Goal: Task Accomplishment & Management: Manage account settings

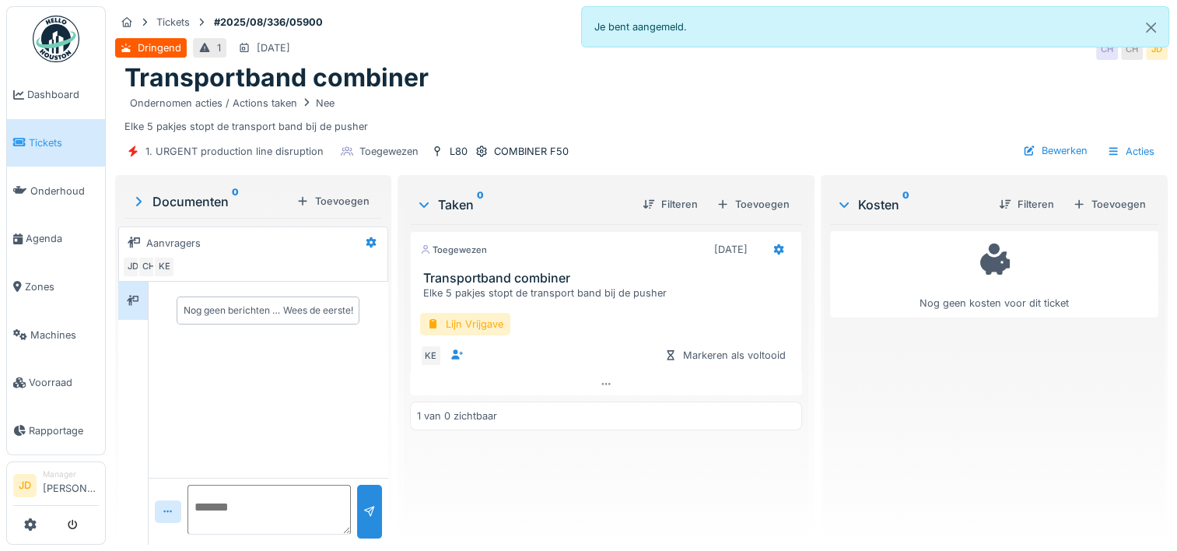
click at [56, 137] on span "Tickets" at bounding box center [64, 142] width 70 height 15
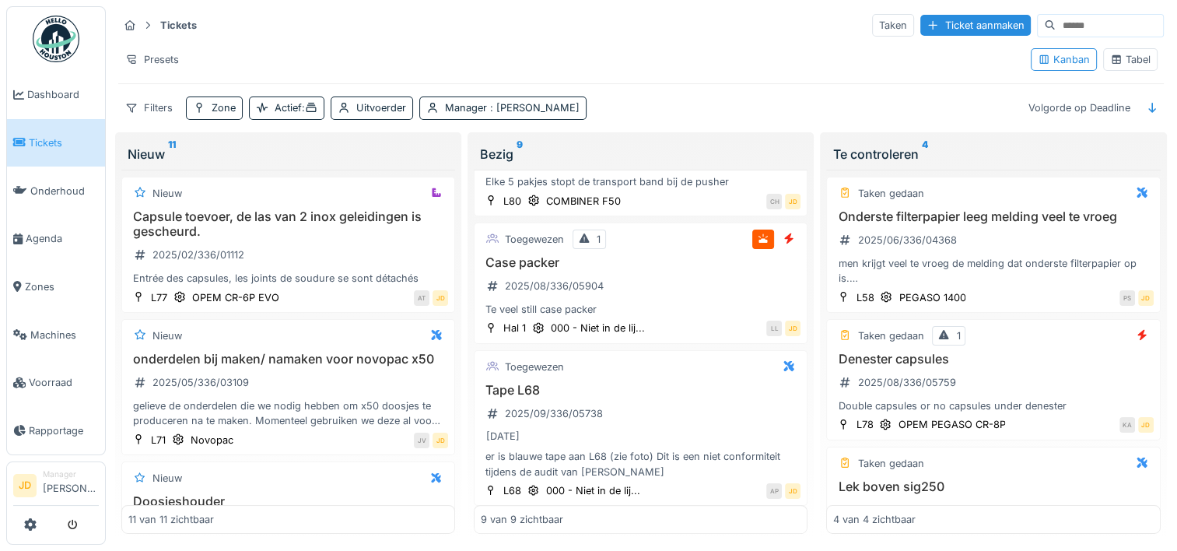
scroll to position [888, 0]
click at [662, 283] on div "Case packer 2025/08/336/05904 Te veel still case packer" at bounding box center [641, 289] width 320 height 62
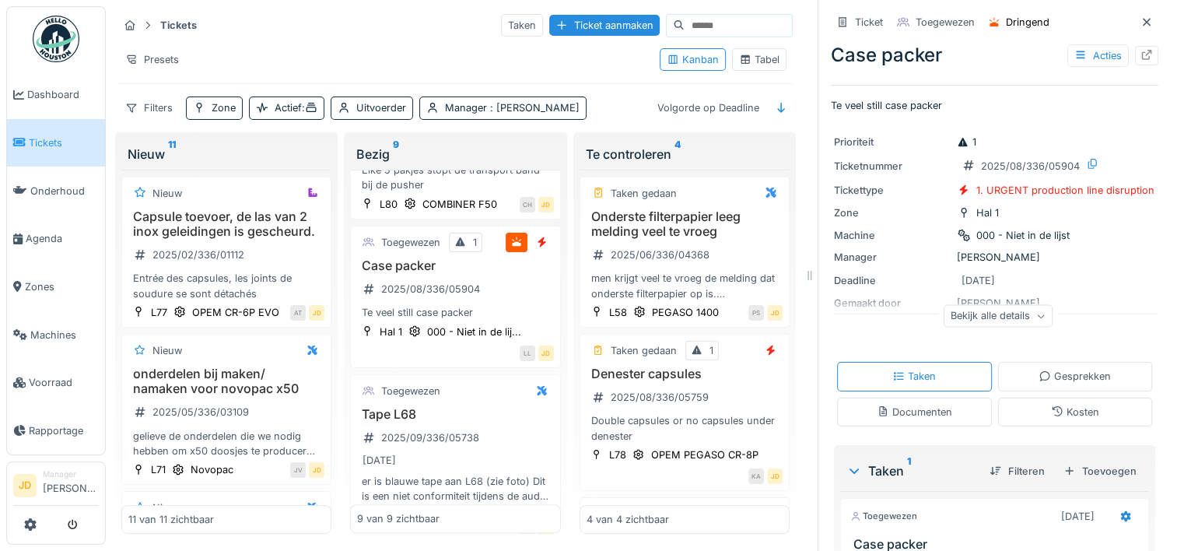
scroll to position [165, 0]
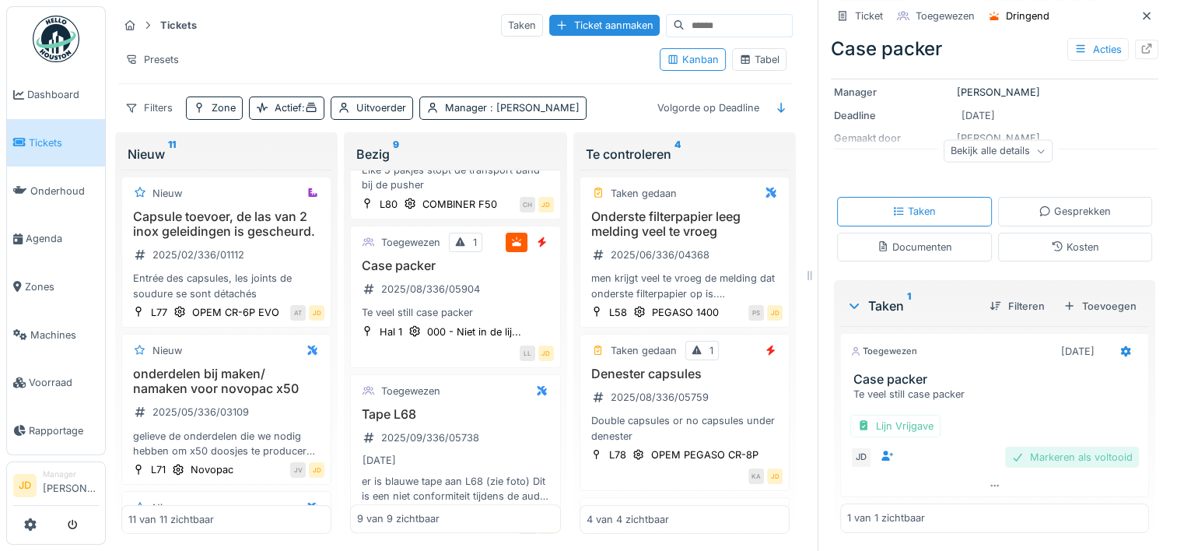
click at [1005, 452] on div "Markeren als voltooid" at bounding box center [1072, 456] width 134 height 21
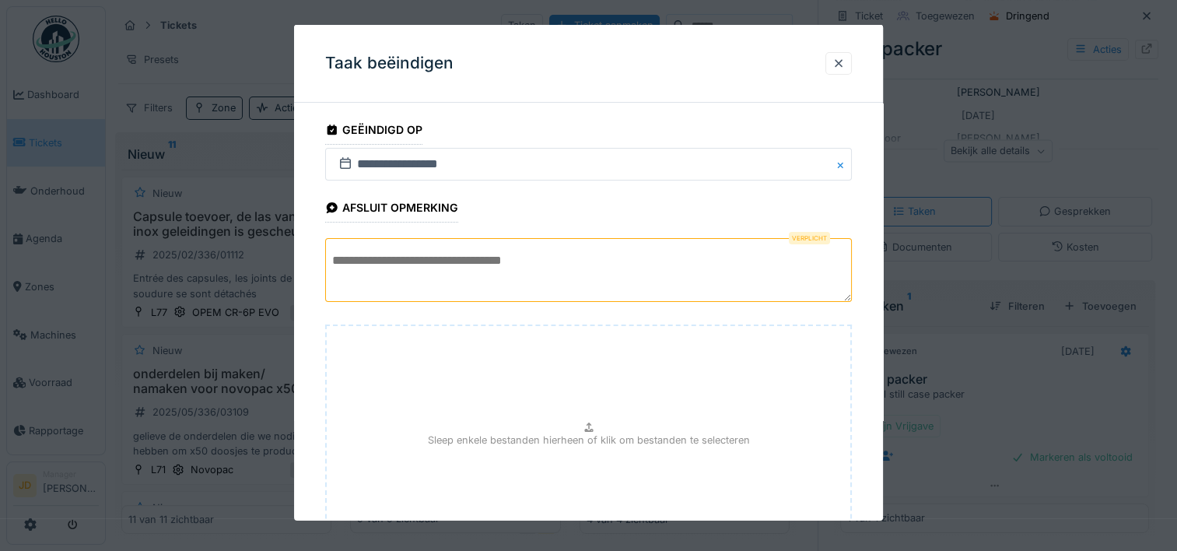
click at [672, 288] on textarea at bounding box center [588, 270] width 527 height 64
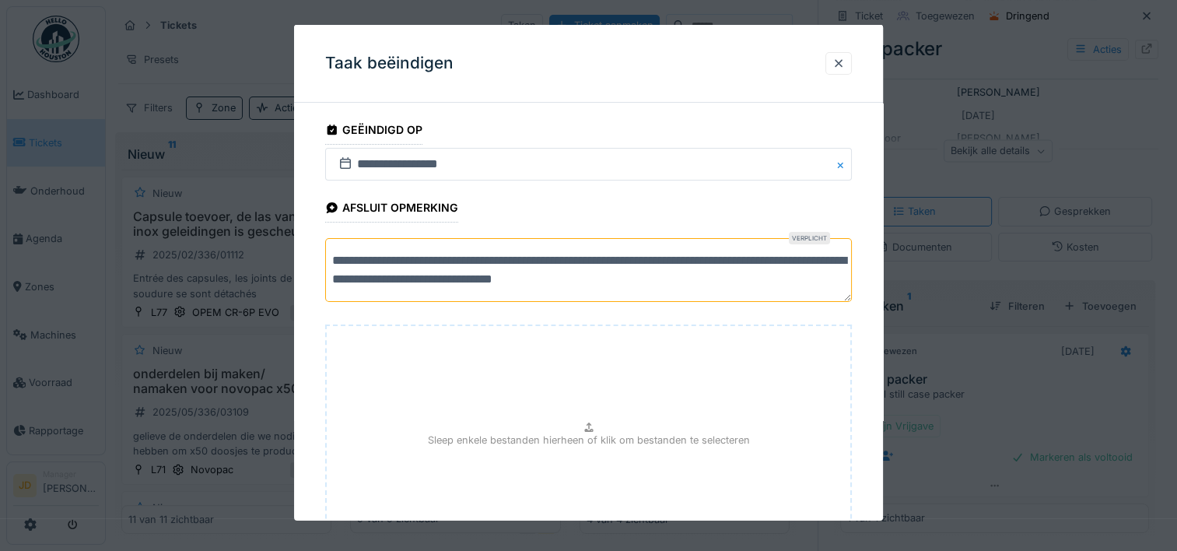
click at [525, 278] on textarea "**********" at bounding box center [588, 270] width 527 height 64
click at [784, 285] on textarea "**********" at bounding box center [588, 270] width 527 height 64
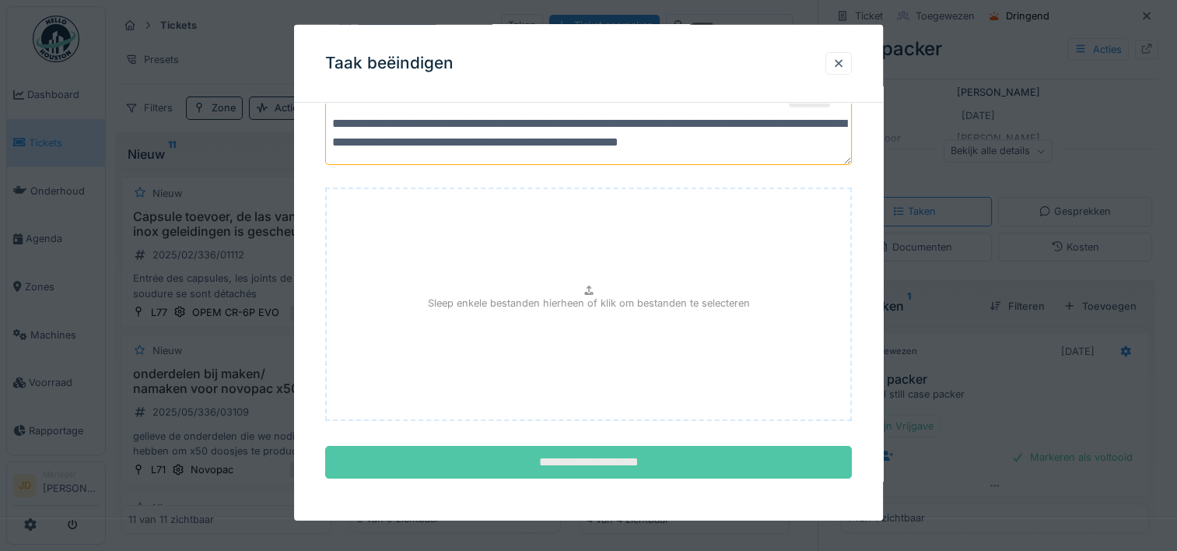
type textarea "**********"
click at [688, 450] on input "**********" at bounding box center [588, 462] width 527 height 33
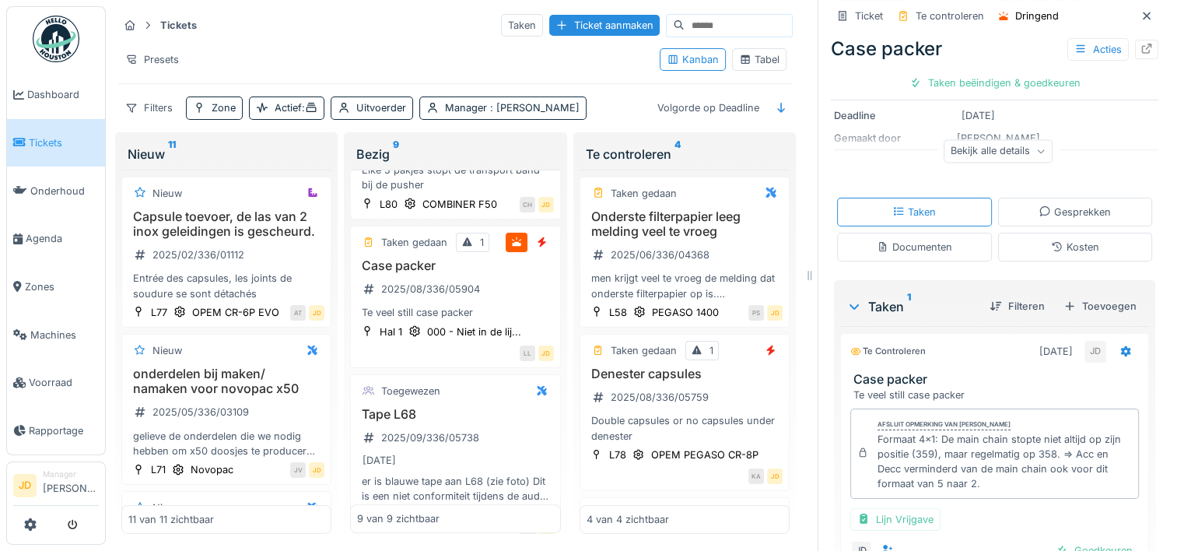
scroll to position [279, 0]
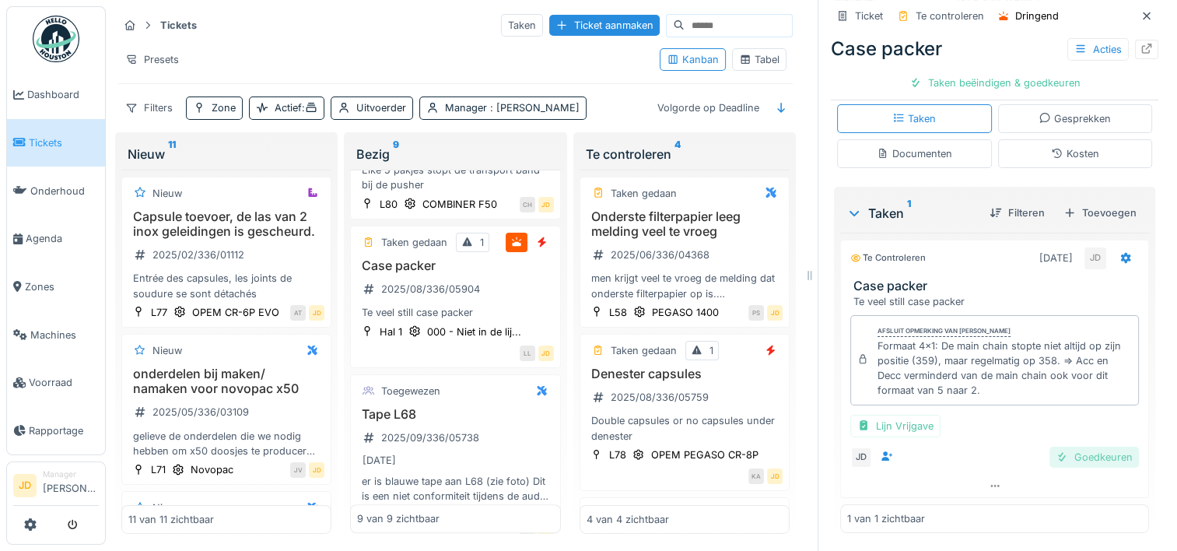
click at [1067, 457] on div "Goedkeuren" at bounding box center [1093, 456] width 89 height 21
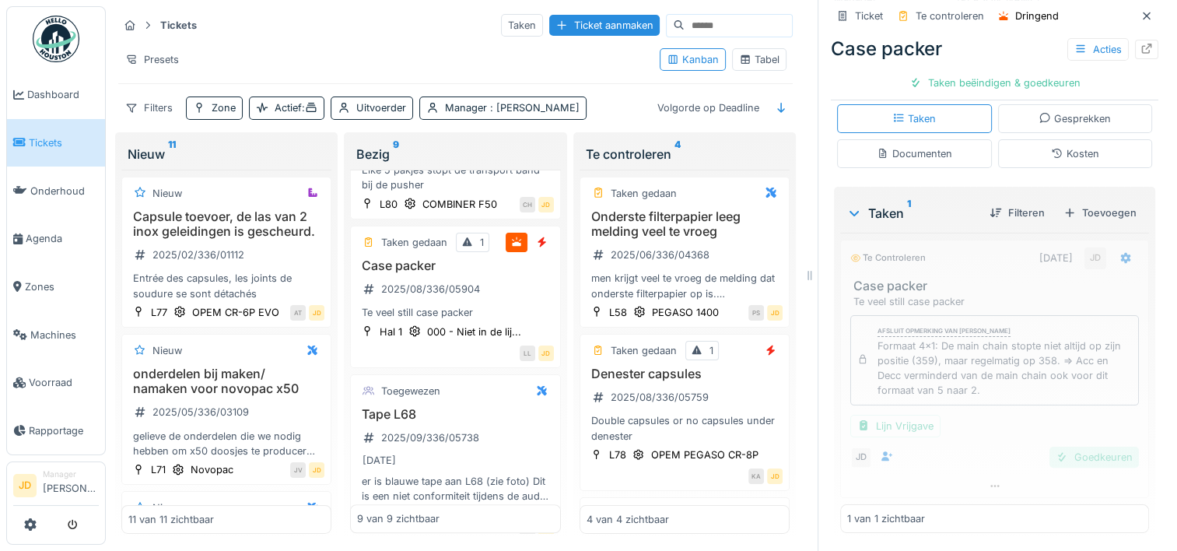
scroll to position [205, 0]
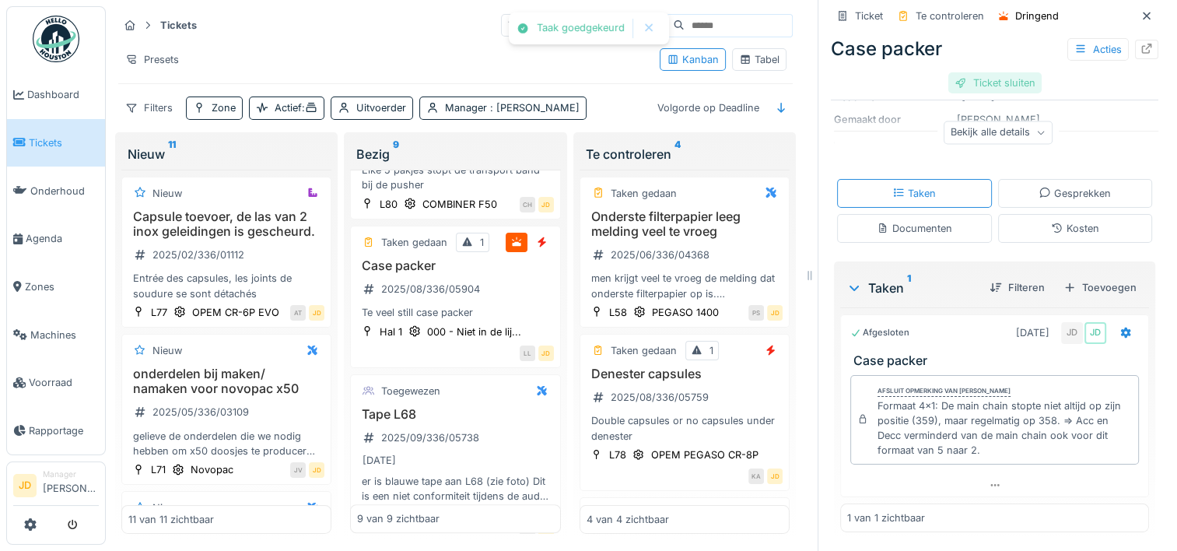
click at [983, 84] on div "Ticket sluiten" at bounding box center [994, 82] width 93 height 21
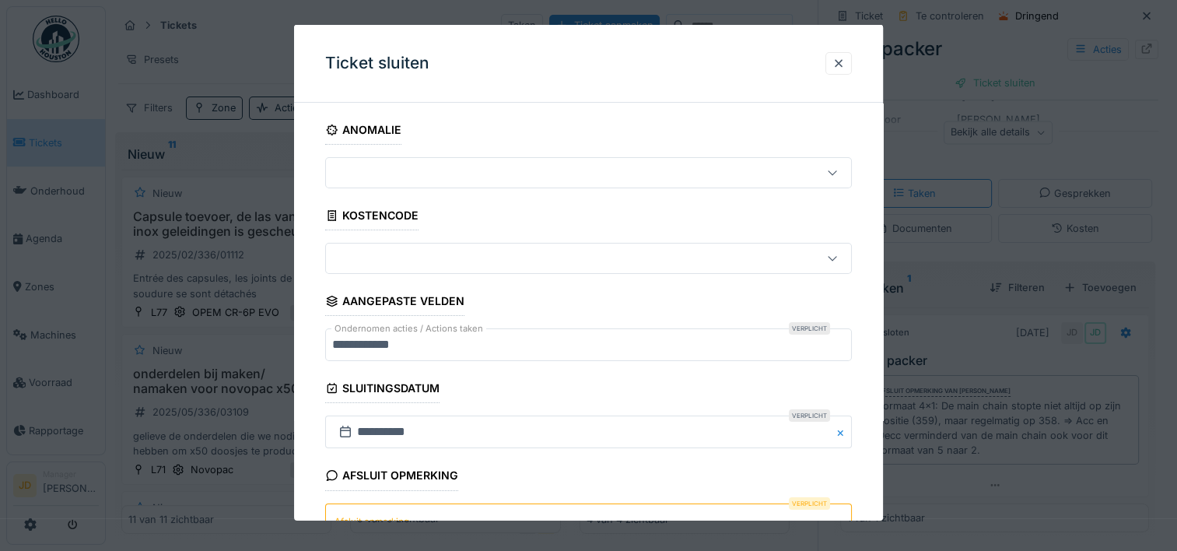
scroll to position [136, 0]
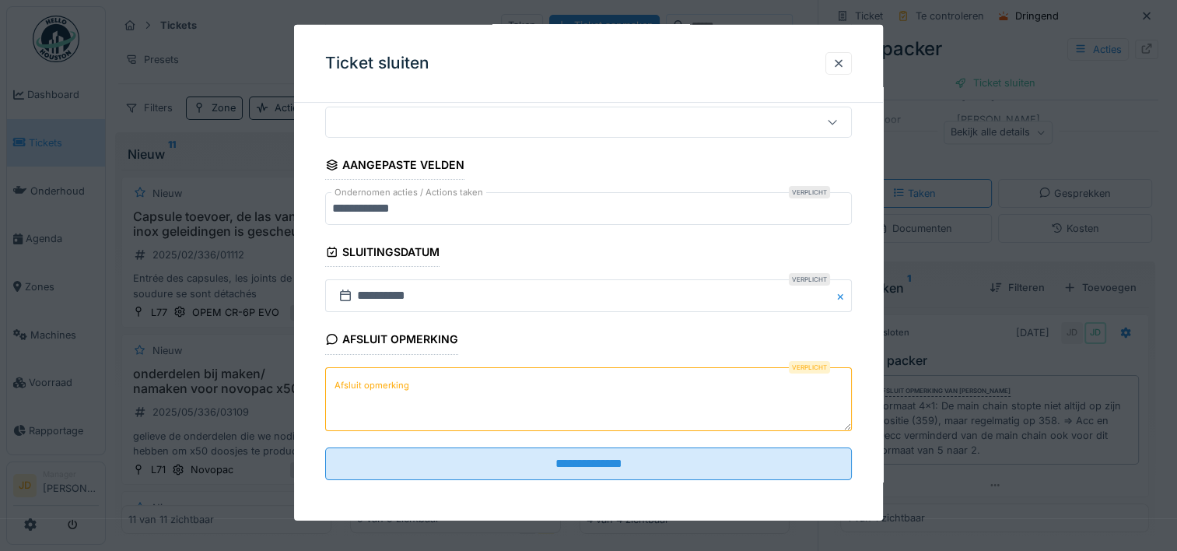
click at [516, 401] on textarea "Afsluit opmerking" at bounding box center [588, 398] width 527 height 64
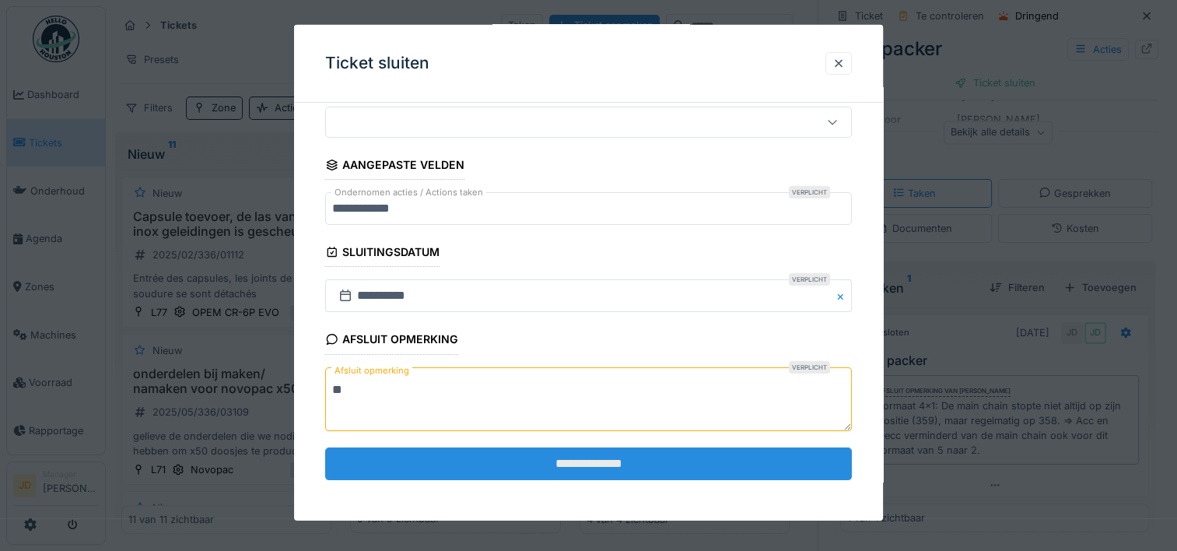
type textarea "**"
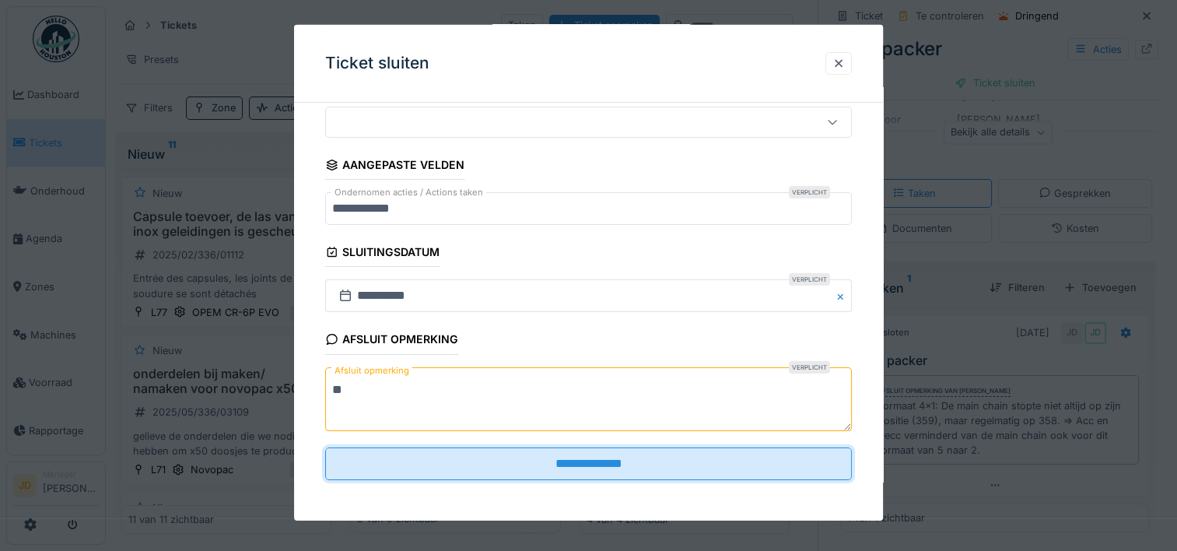
drag, startPoint x: 545, startPoint y: 471, endPoint x: 534, endPoint y: 479, distance: 14.5
click at [544, 469] on input "**********" at bounding box center [588, 463] width 527 height 33
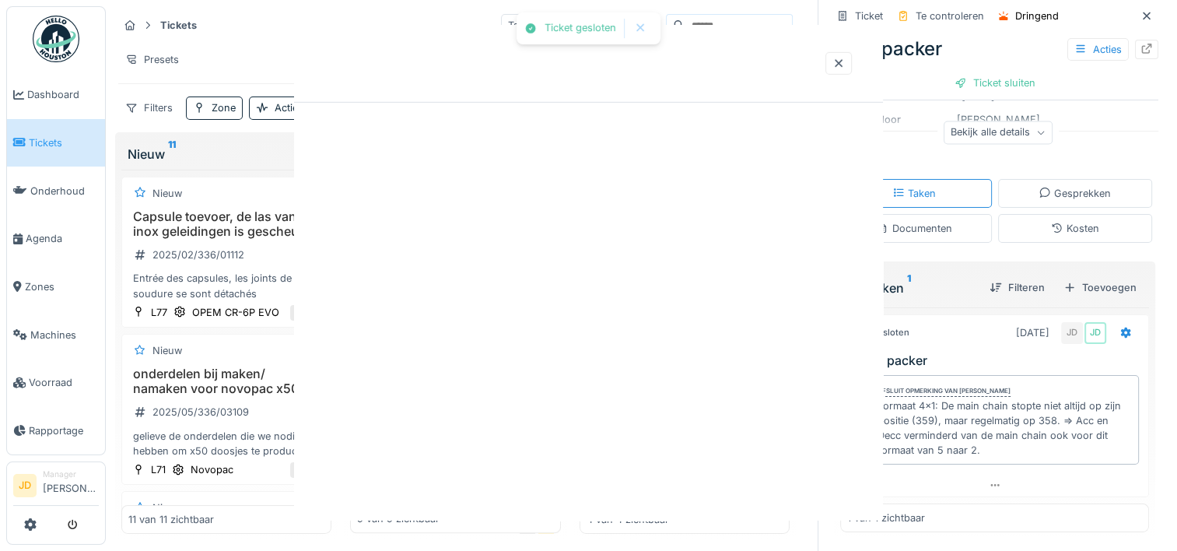
scroll to position [0, 0]
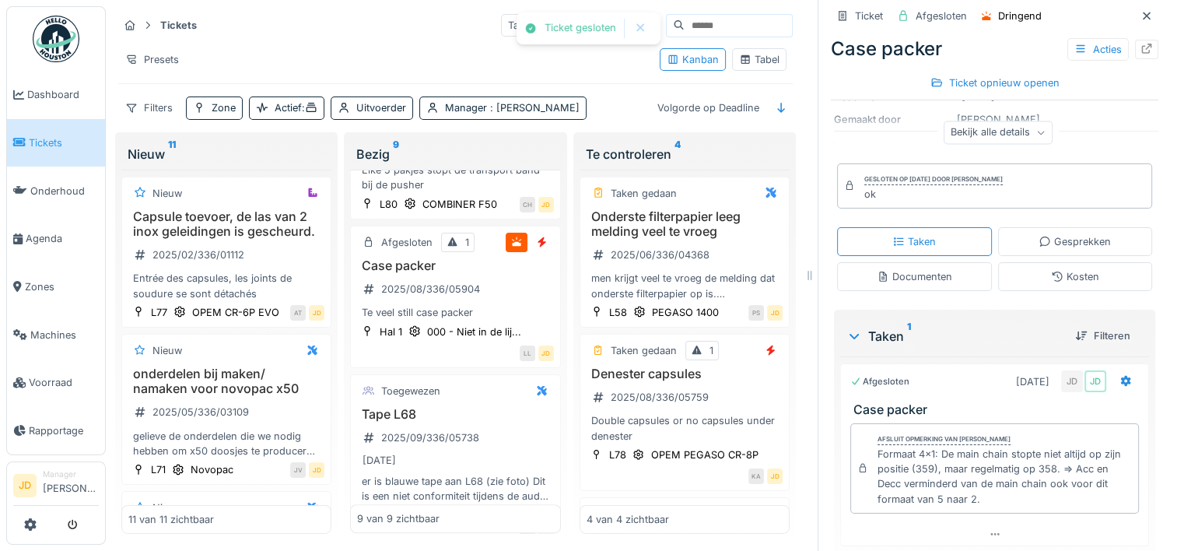
click at [1134, 16] on div "Ticket Afgesloten Dringend Case packer Acties Ticket opnieuw openen Te veel sti…" at bounding box center [993, 275] width 353 height 551
click at [1135, 11] on div at bounding box center [1146, 15] width 23 height 19
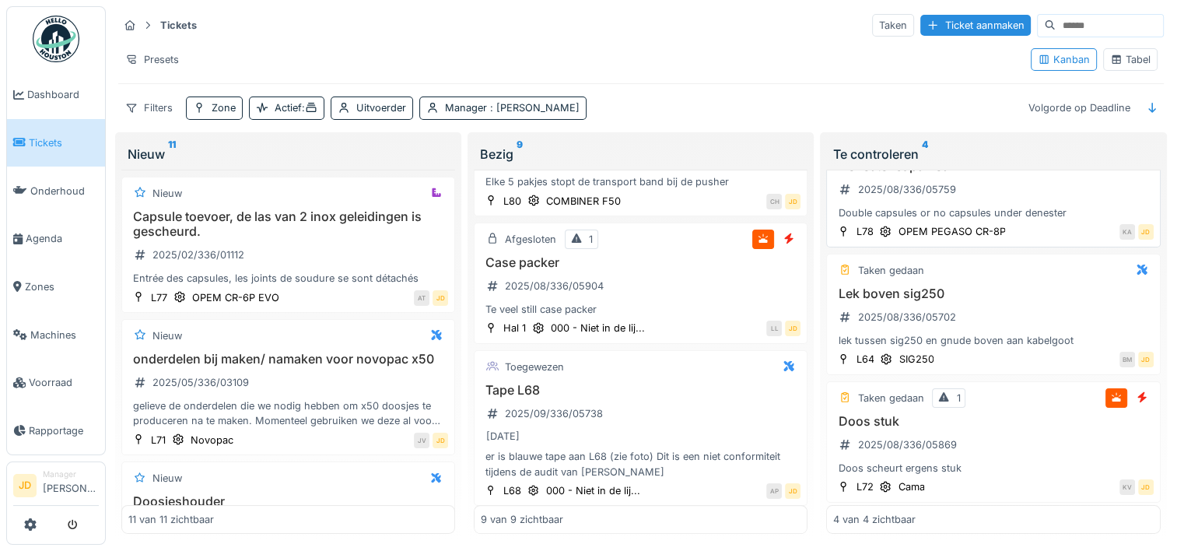
scroll to position [12, 0]
click at [981, 435] on div "Doos stuk 2025/08/336/05869 Doos scheurt ergens stuk" at bounding box center [993, 443] width 320 height 62
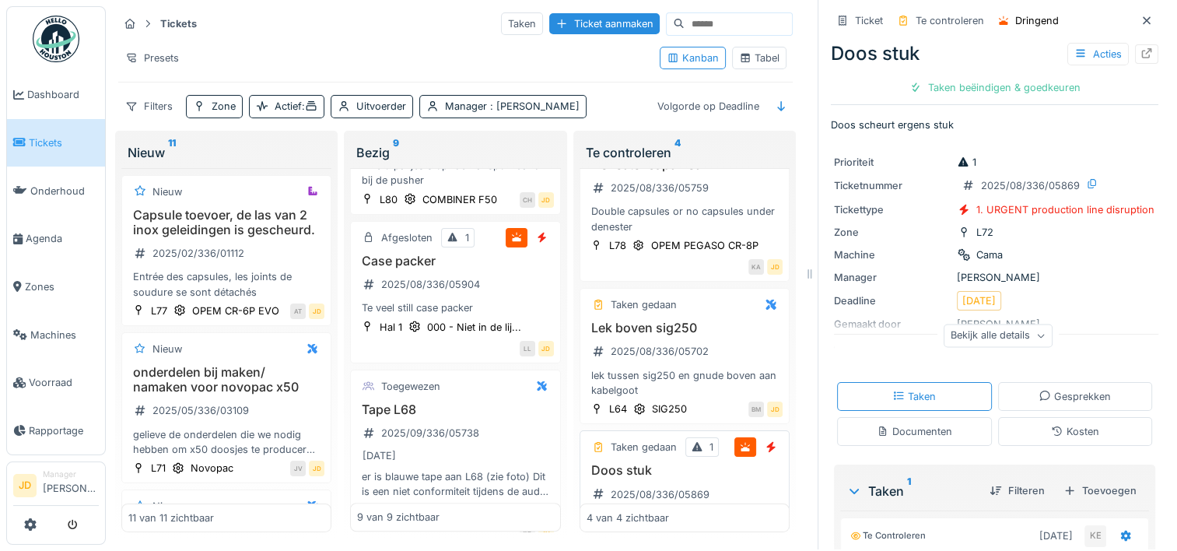
scroll to position [249, 0]
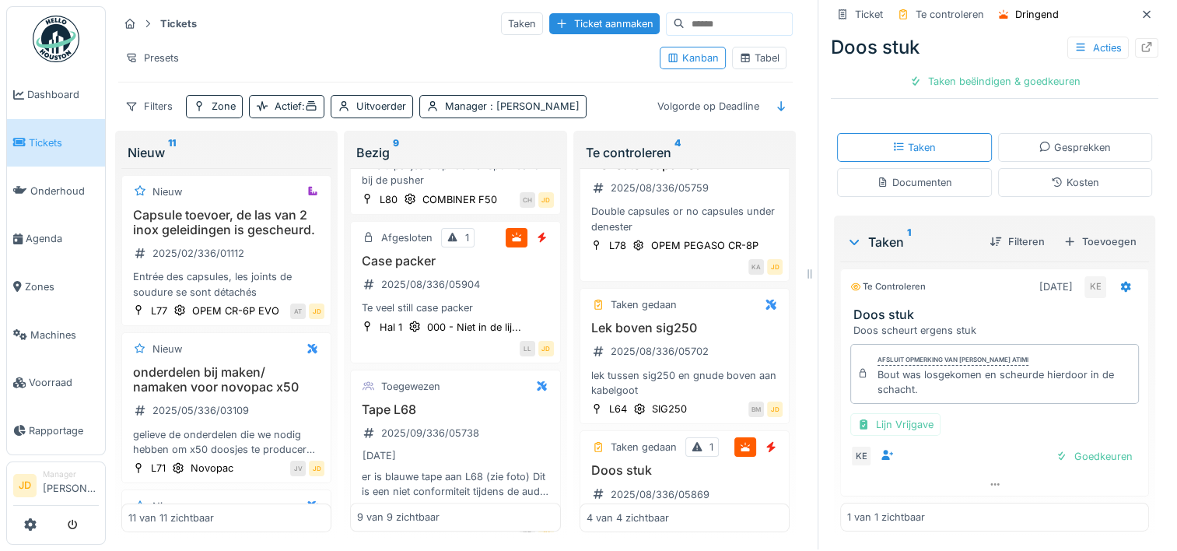
click at [1049, 446] on div "Goedkeuren" at bounding box center [1093, 456] width 89 height 21
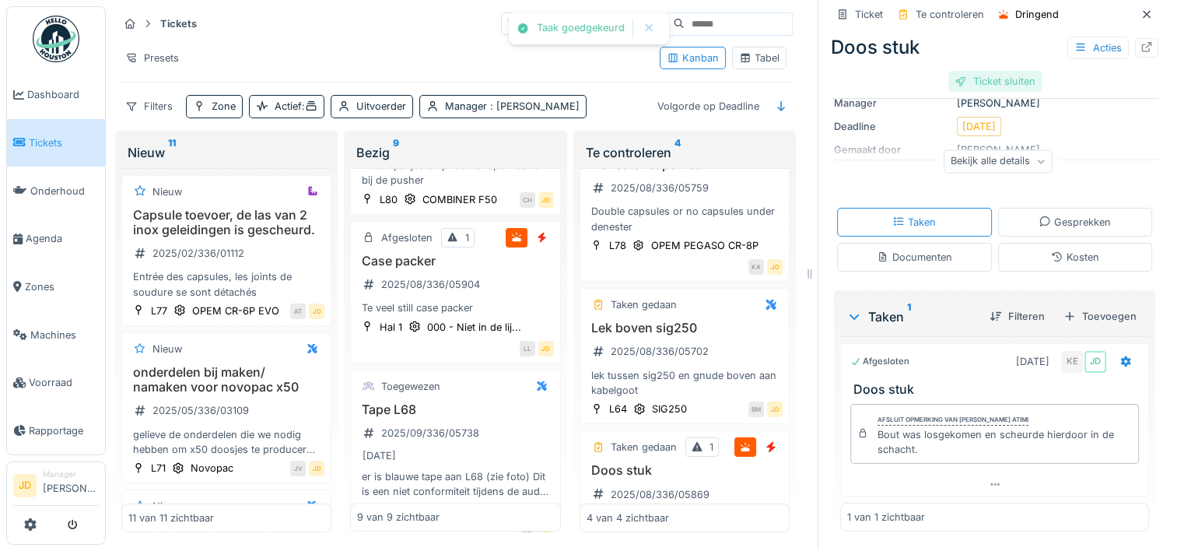
click at [987, 75] on div "Ticket sluiten" at bounding box center [994, 81] width 93 height 21
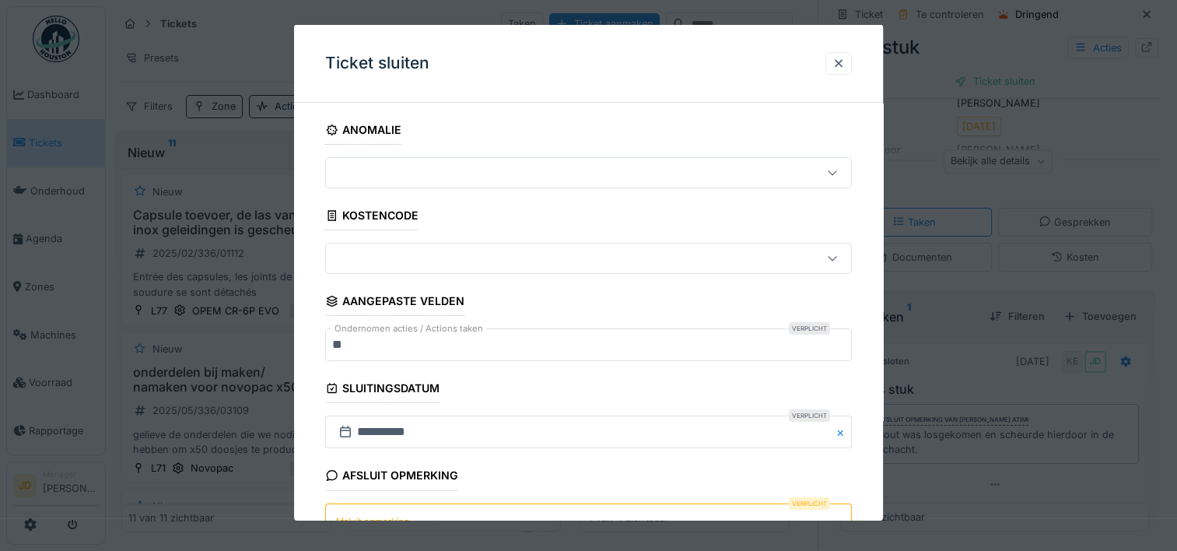
scroll to position [136, 0]
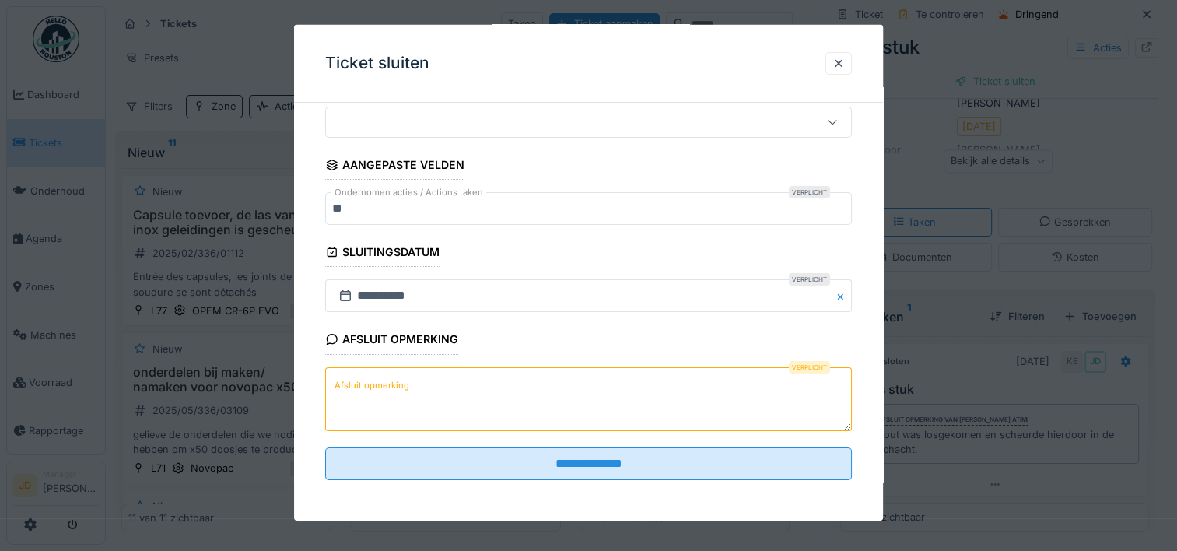
click at [476, 397] on textarea "Afsluit opmerking" at bounding box center [588, 398] width 527 height 64
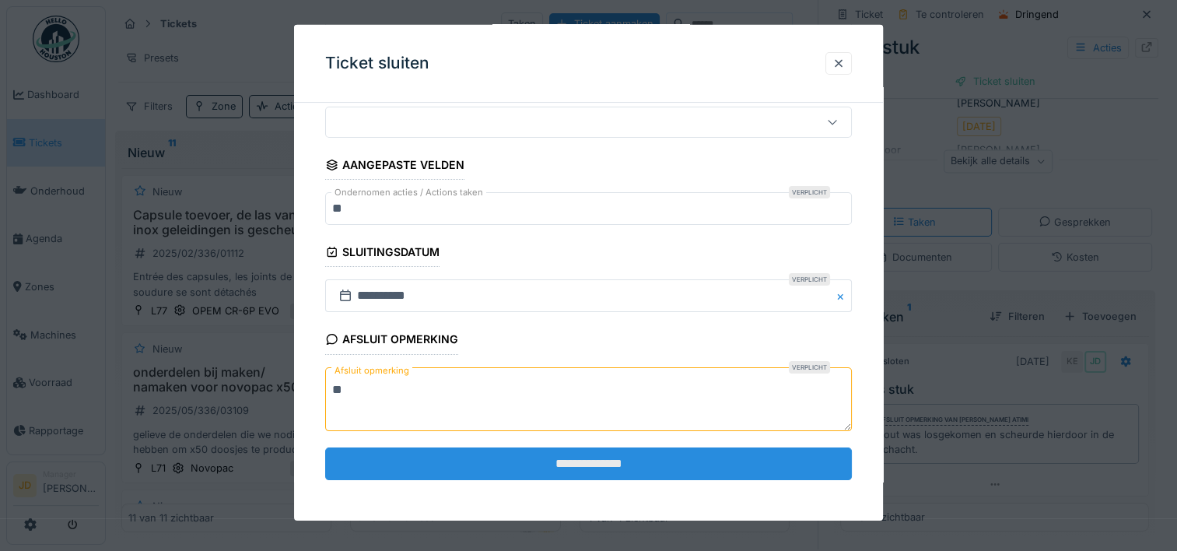
type textarea "**"
click at [506, 458] on input "**********" at bounding box center [588, 463] width 527 height 33
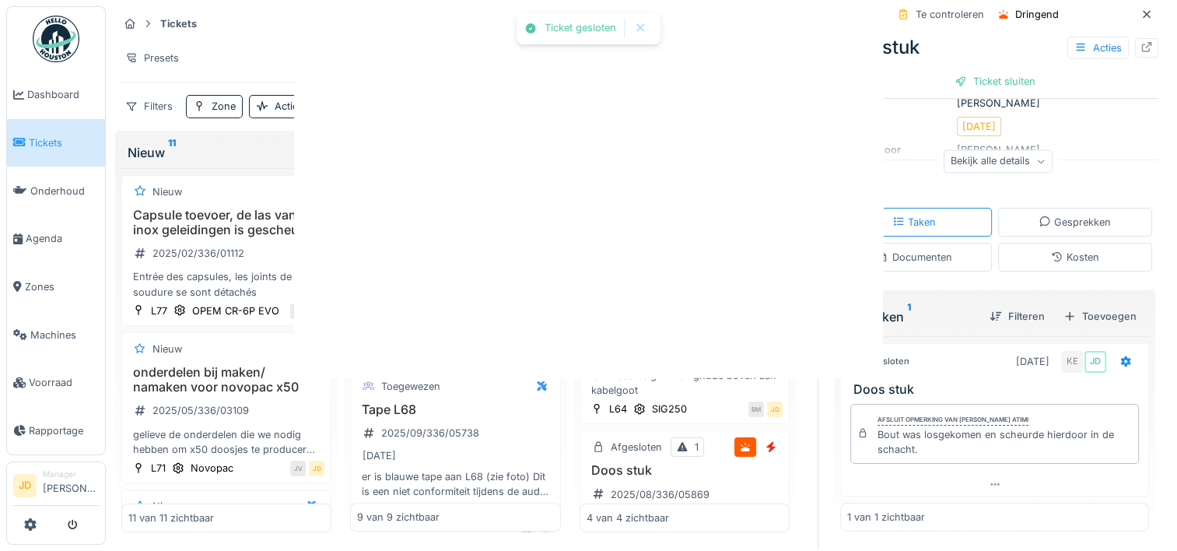
scroll to position [0, 0]
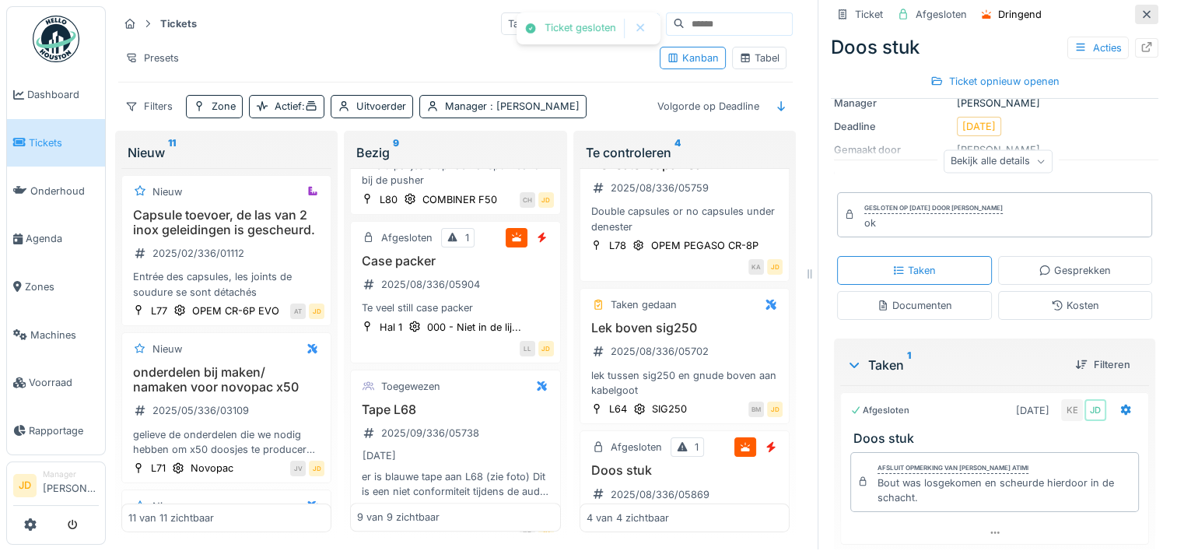
click at [1140, 9] on icon at bounding box center [1146, 14] width 12 height 10
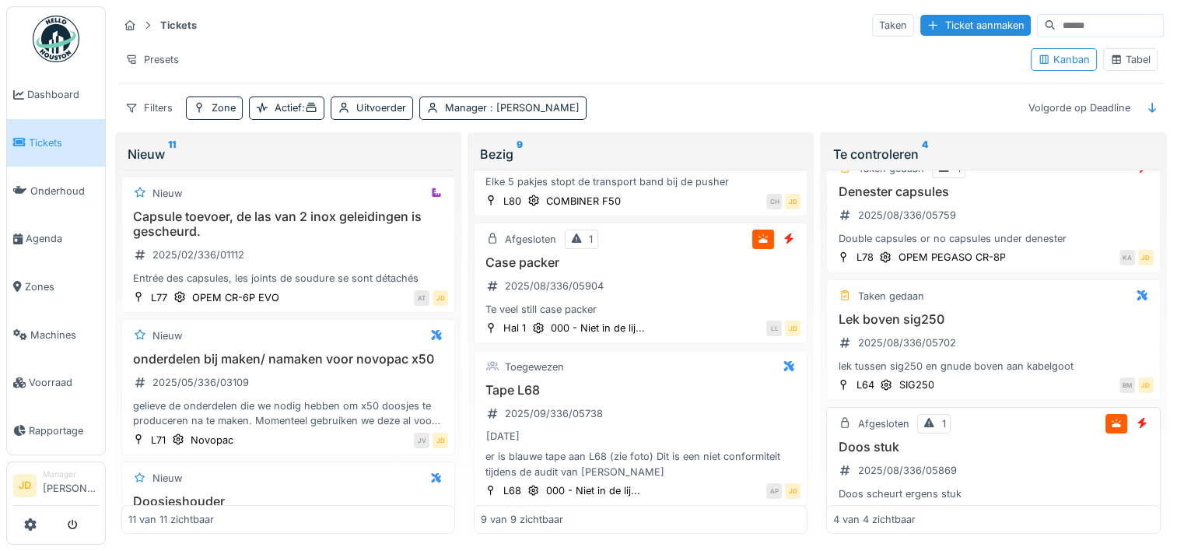
scroll to position [174, 0]
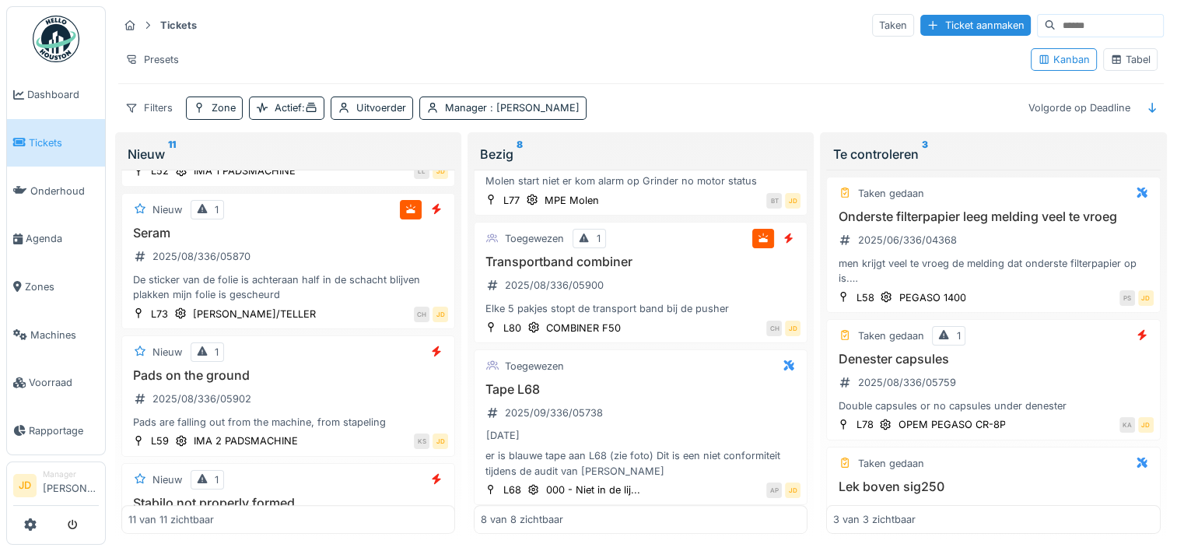
scroll to position [1132, 0]
click at [333, 241] on h3 "Seram" at bounding box center [288, 233] width 320 height 15
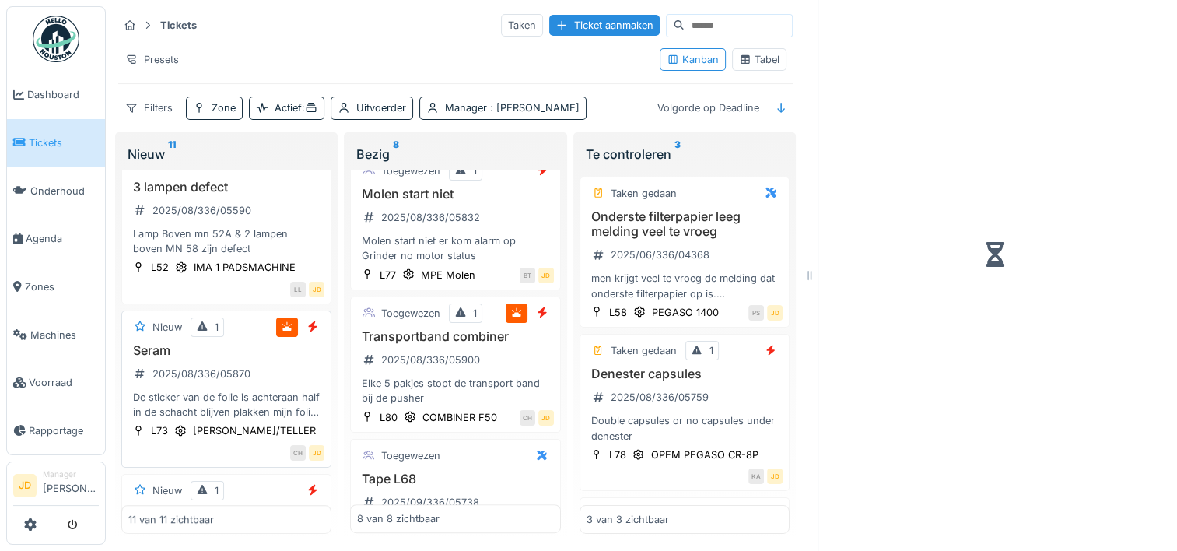
scroll to position [839, 0]
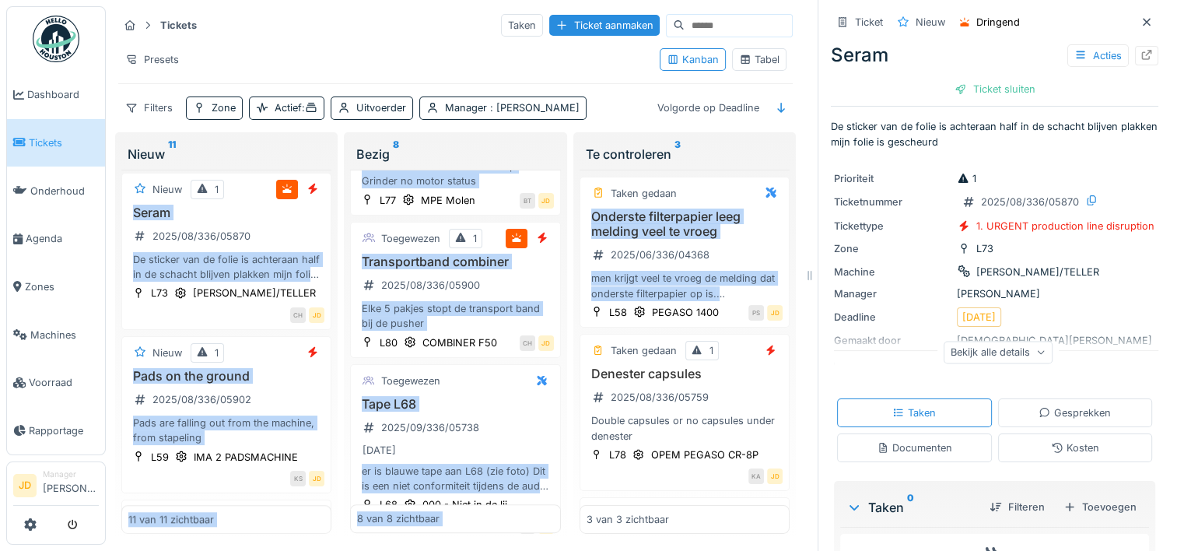
drag, startPoint x: 333, startPoint y: 241, endPoint x: 650, endPoint y: 328, distance: 329.1
click at [650, 328] on div "Tickets Taken Ticket aanmaken Presets Kanban Tabel Filters Zone Actief : Uitvoe…" at bounding box center [456, 276] width 688 height 540
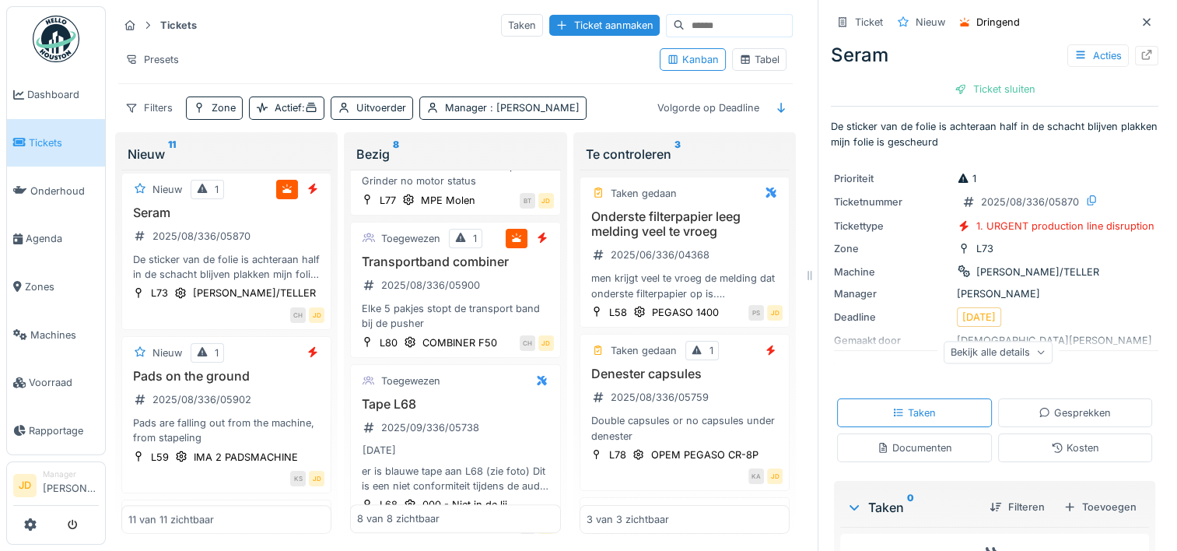
click at [877, 299] on div "Prioriteit 1 Ticketnummer 2025/08/336/05870 Tickettype 1. URGENT production lin…" at bounding box center [994, 271] width 327 height 218
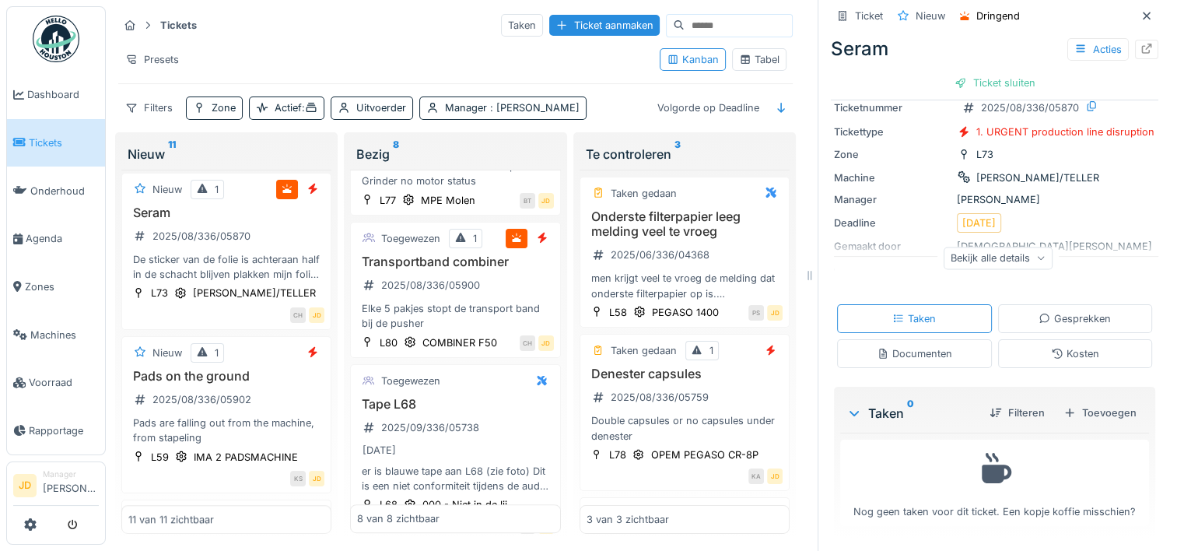
scroll to position [0, 0]
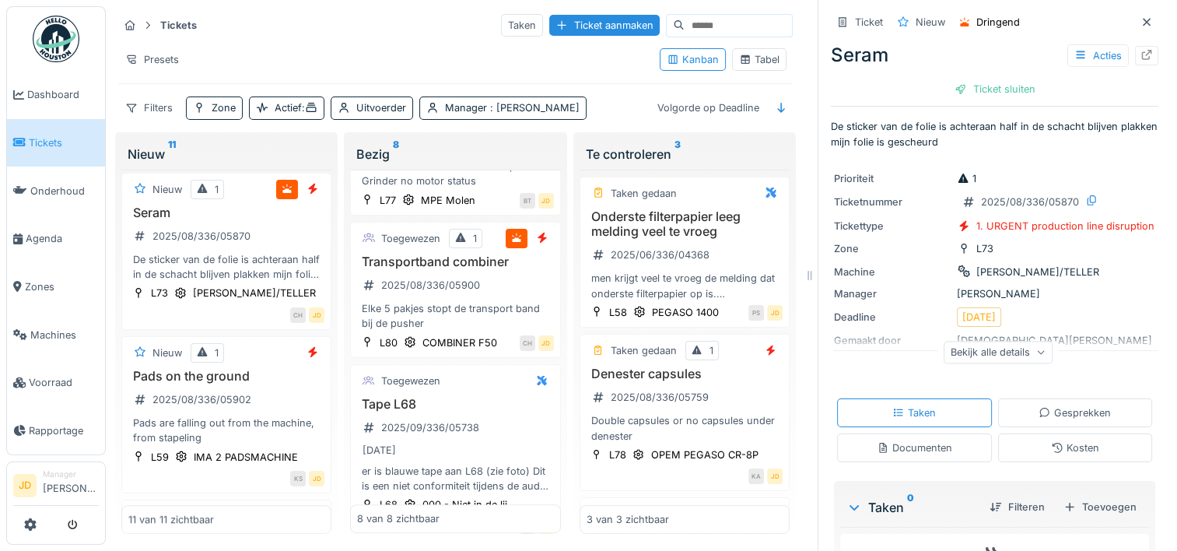
click at [903, 458] on div "Documenten" at bounding box center [914, 447] width 155 height 29
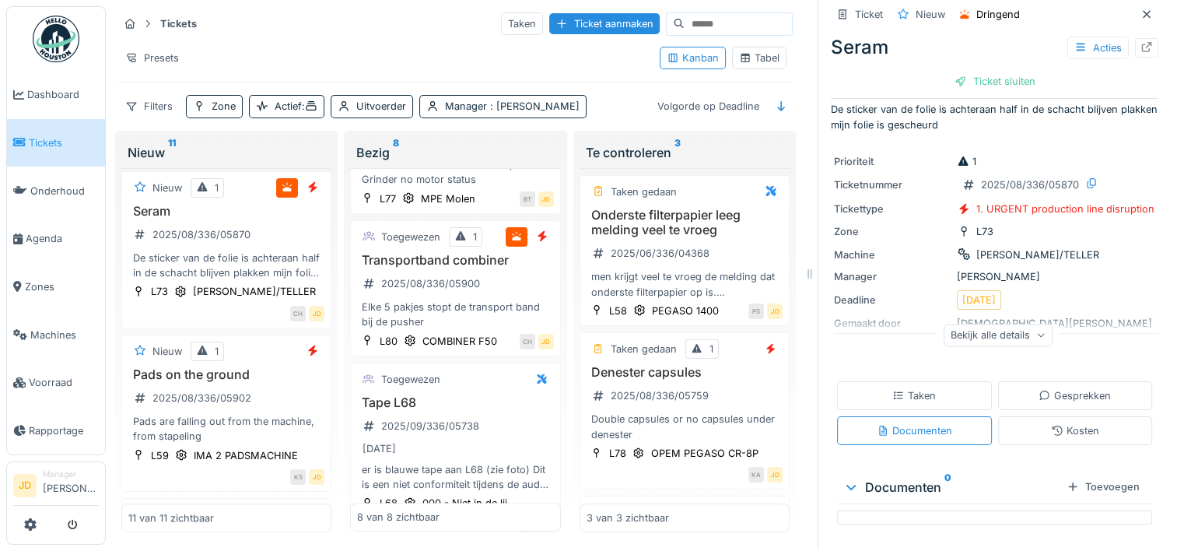
click at [906, 389] on div "Taken" at bounding box center [914, 395] width 44 height 15
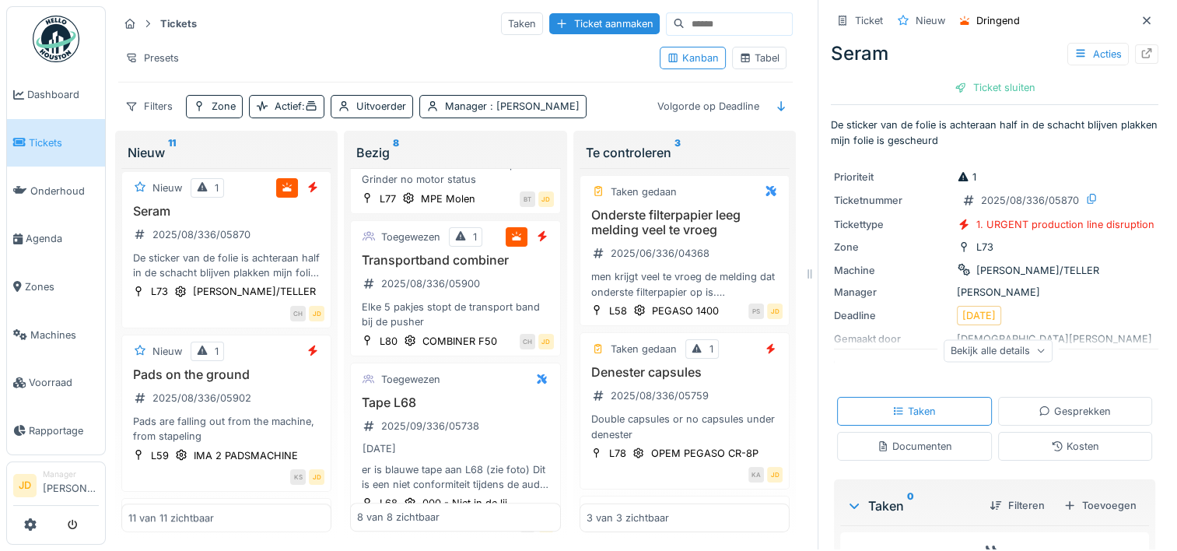
scroll to position [12, 0]
click at [884, 432] on div "Documenten" at bounding box center [914, 446] width 155 height 29
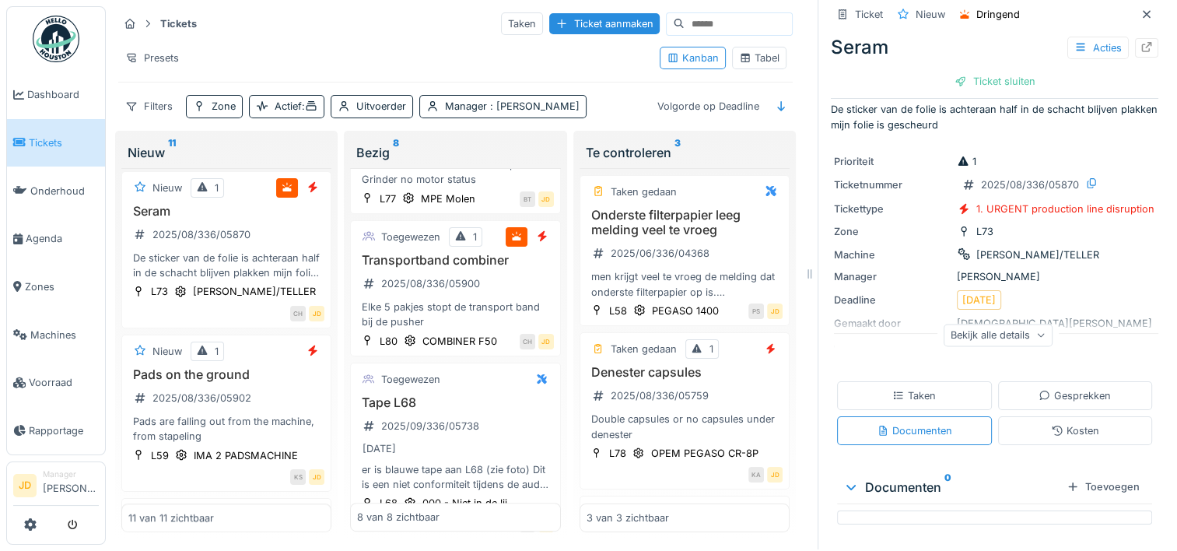
click at [892, 391] on div "Taken" at bounding box center [914, 395] width 44 height 15
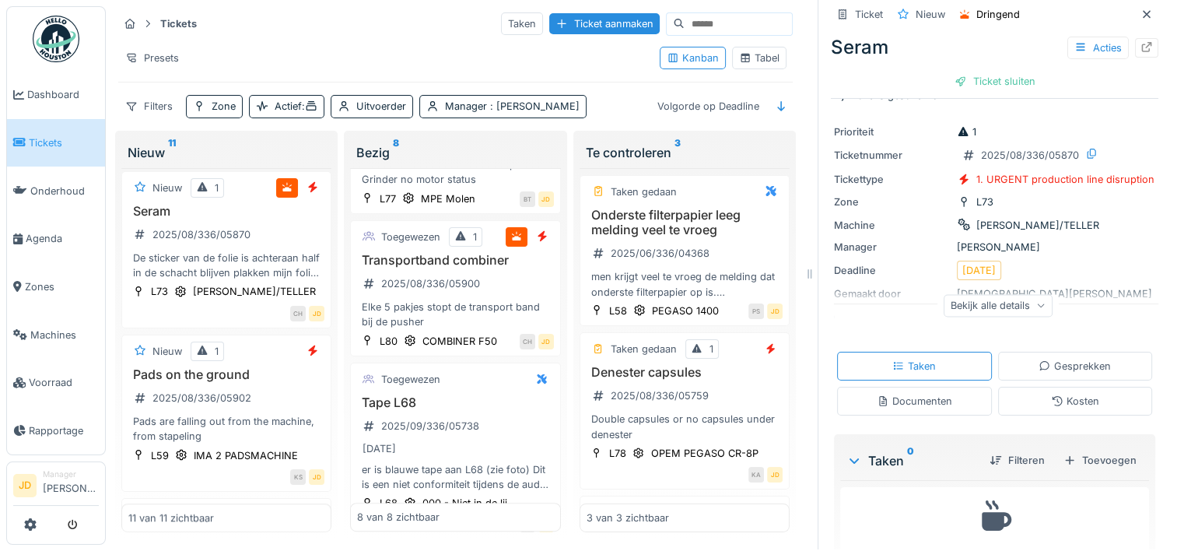
scroll to position [0, 0]
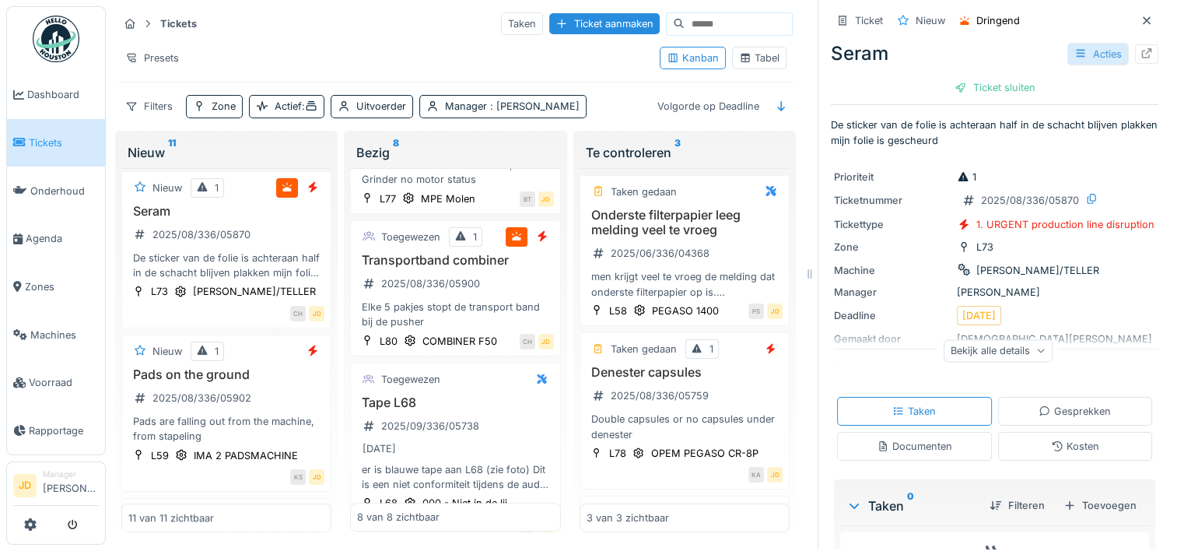
click at [1083, 43] on div "Acties" at bounding box center [1097, 54] width 61 height 23
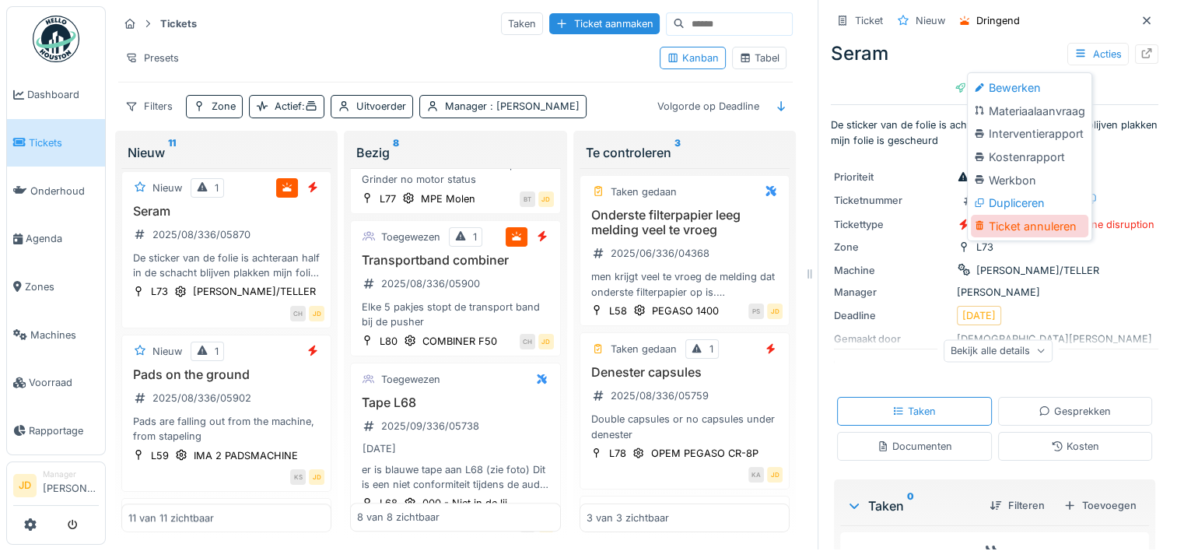
click at [1040, 215] on div "Ticket annuleren" at bounding box center [1029, 226] width 117 height 23
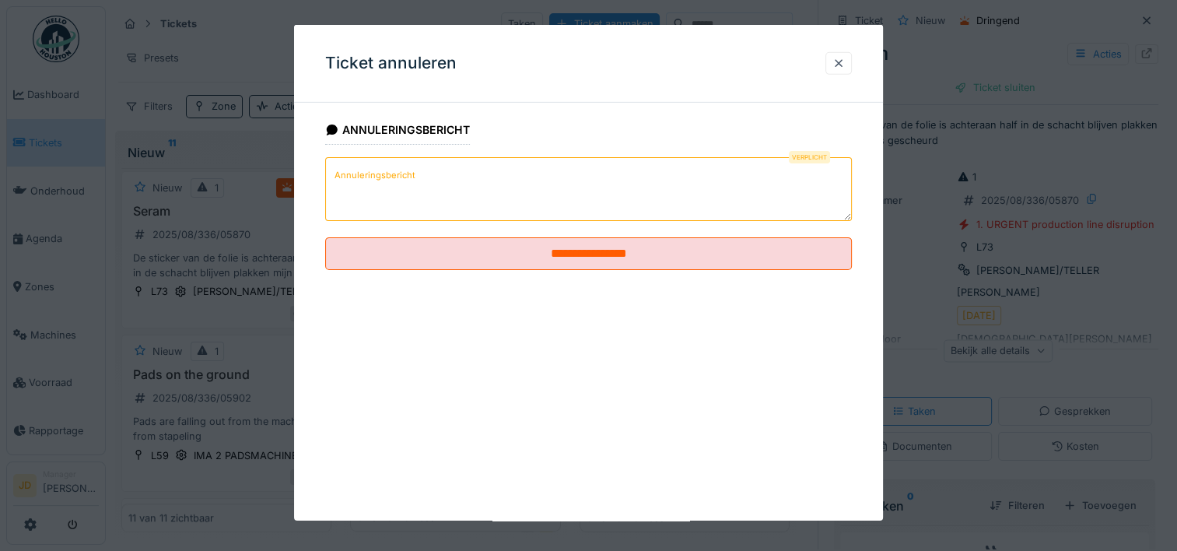
click at [610, 212] on textarea "Annuleringsbericht" at bounding box center [588, 189] width 527 height 64
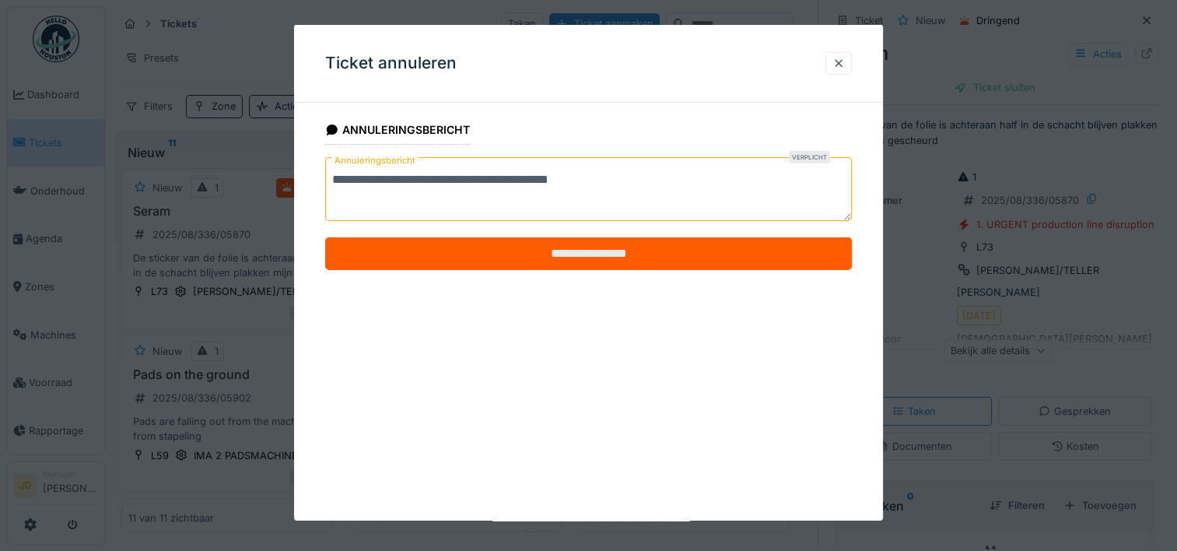
type textarea "**********"
click at [632, 249] on input "**********" at bounding box center [588, 253] width 527 height 33
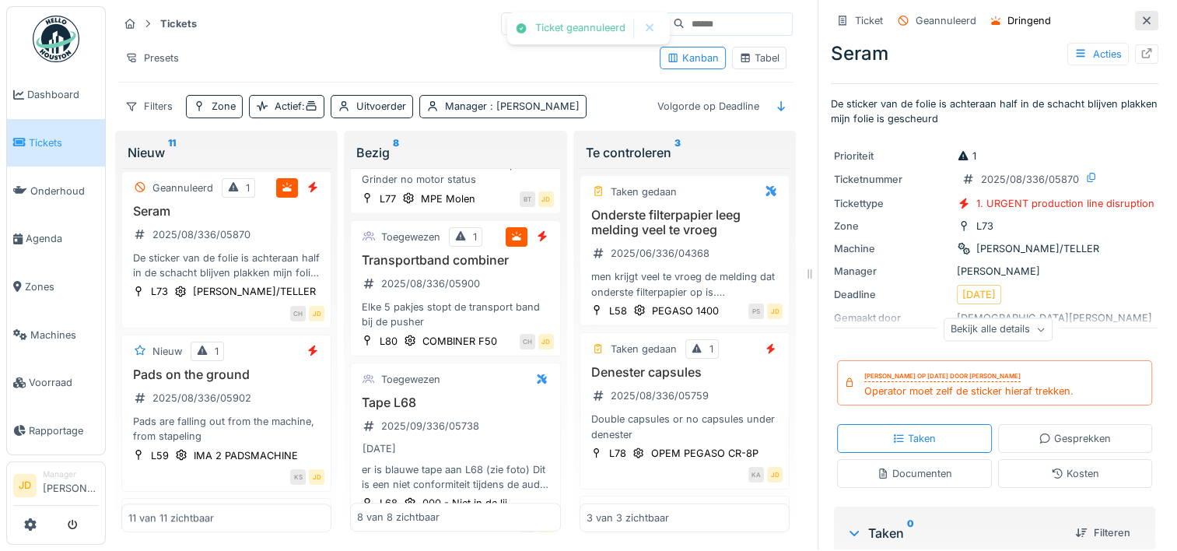
click at [1135, 18] on div at bounding box center [1146, 20] width 23 height 19
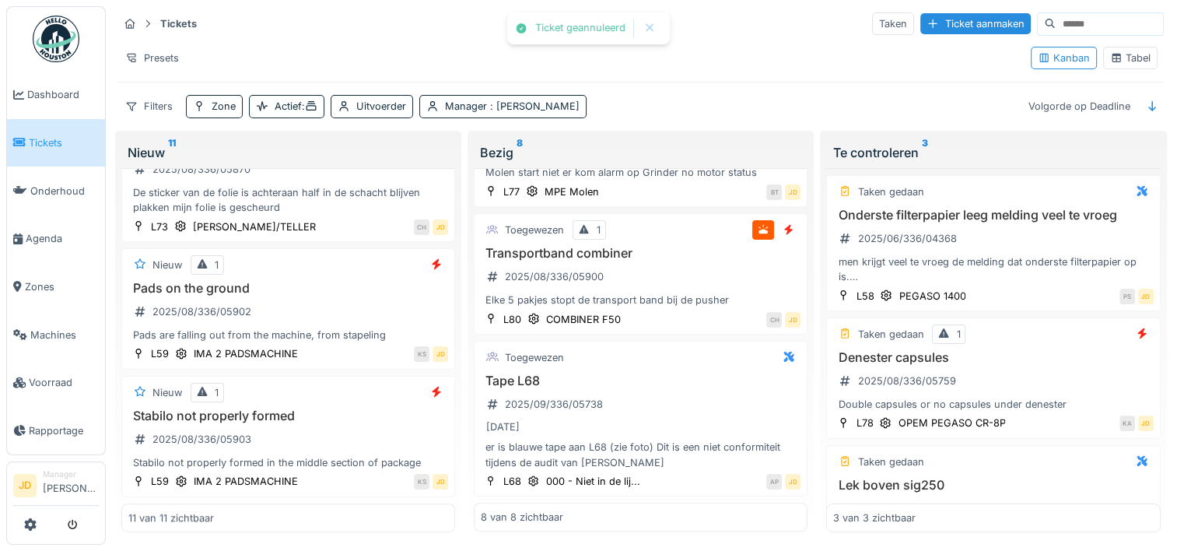
scroll to position [765, 0]
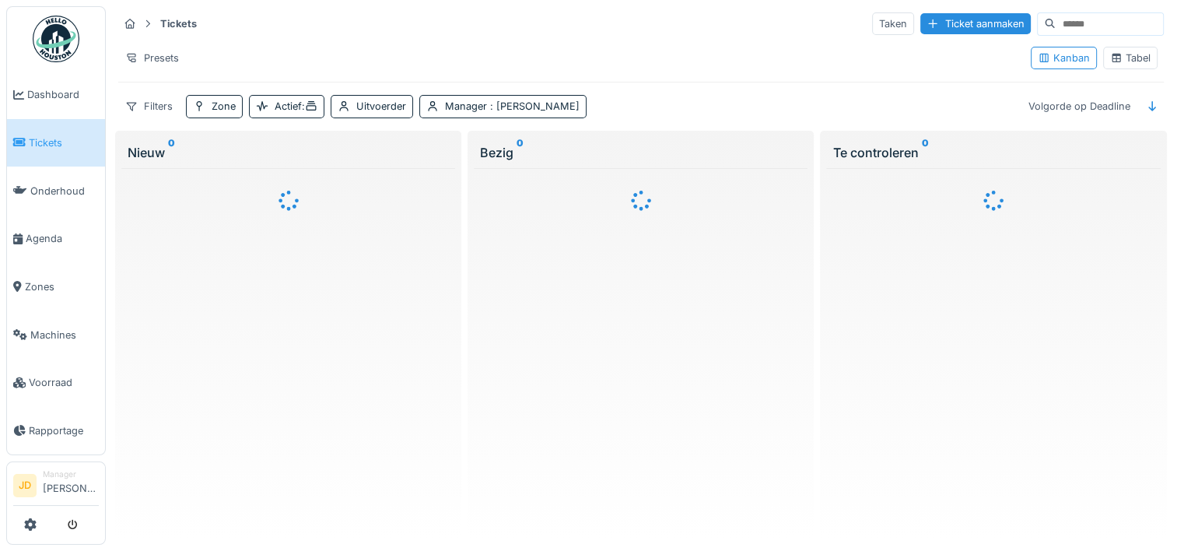
scroll to position [12, 0]
